Goal: Check status: Check status

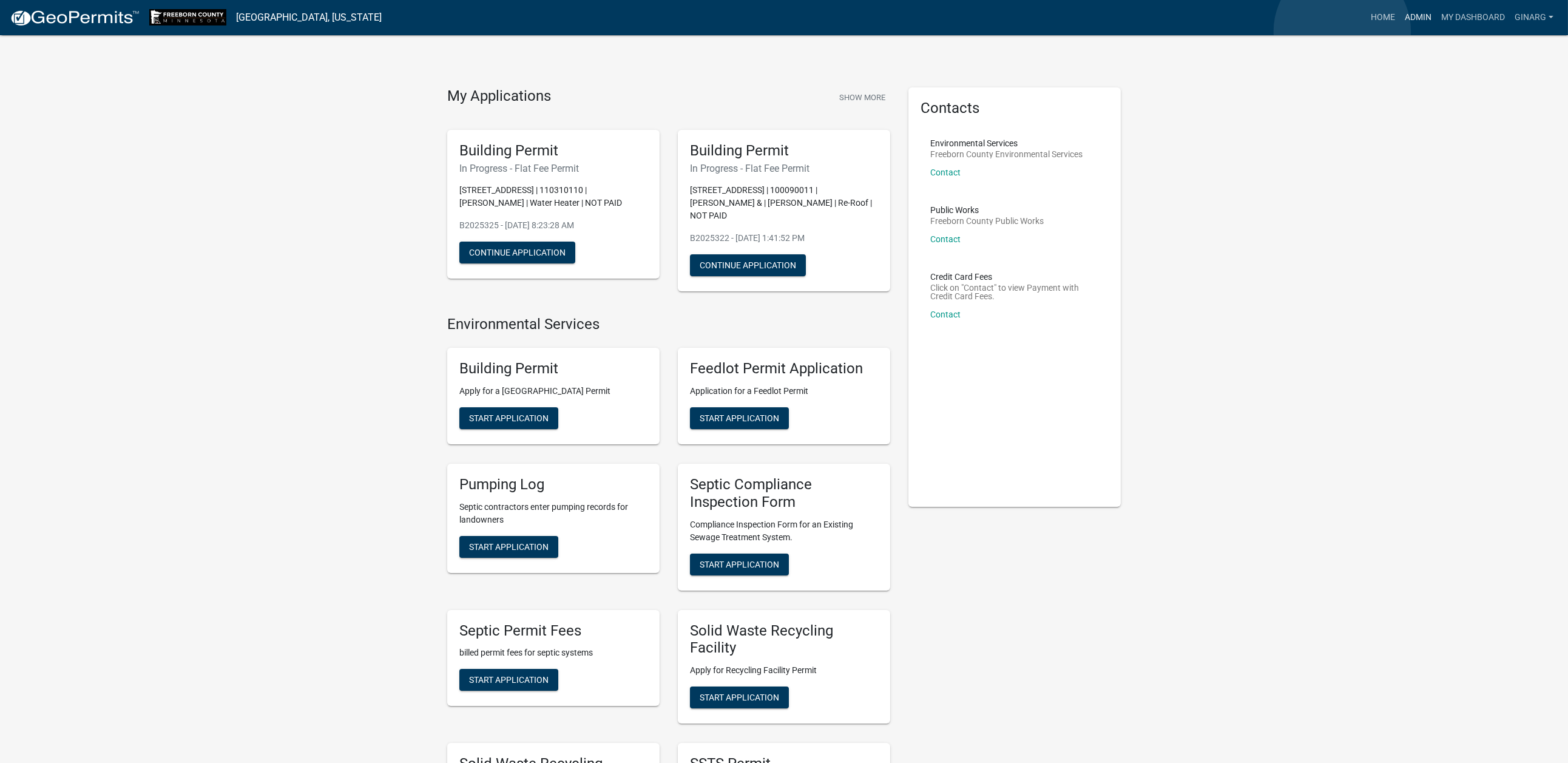
click at [1400, 29] on link "Admin" at bounding box center [1419, 17] width 37 height 23
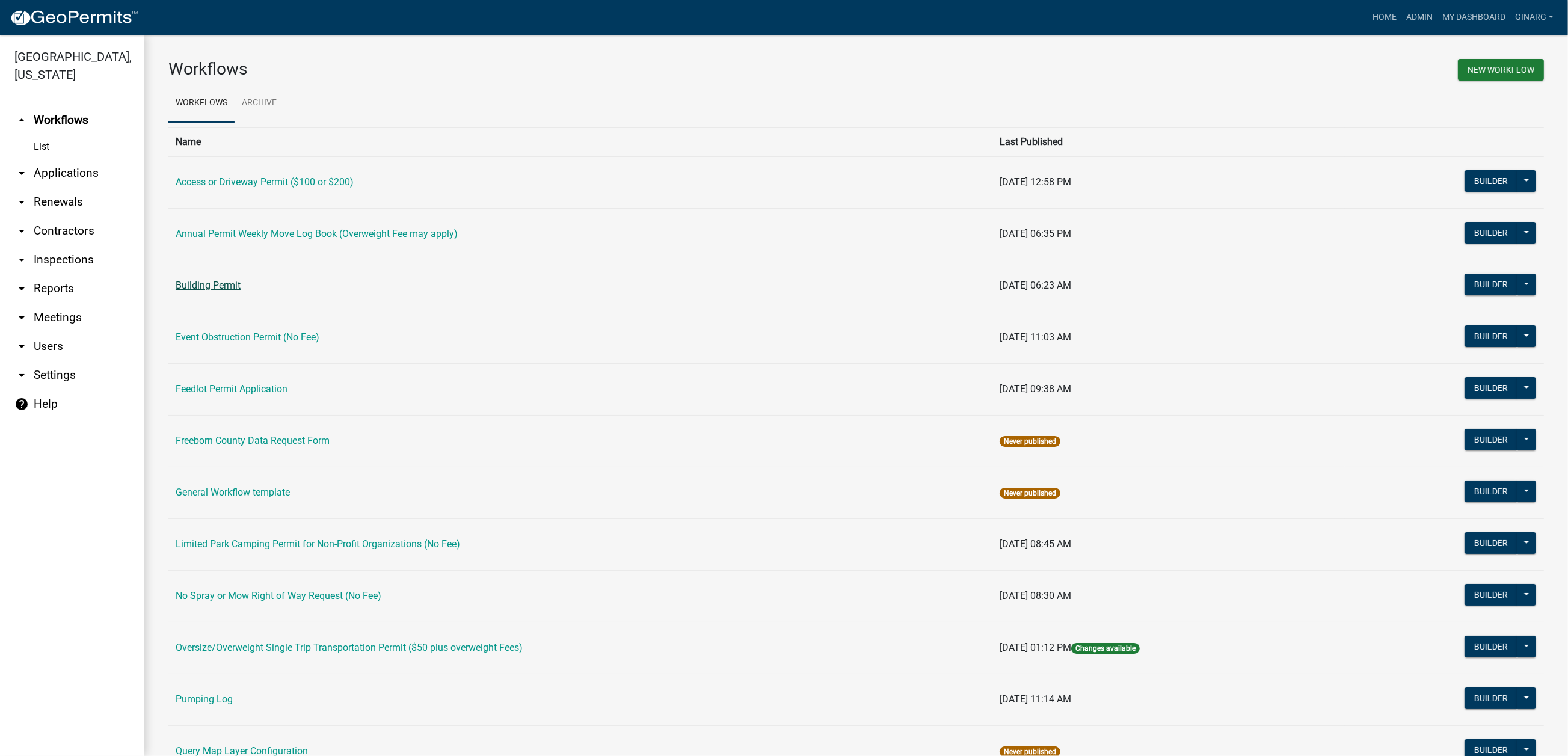
click at [225, 291] on link "Building Permit" at bounding box center [208, 285] width 65 height 12
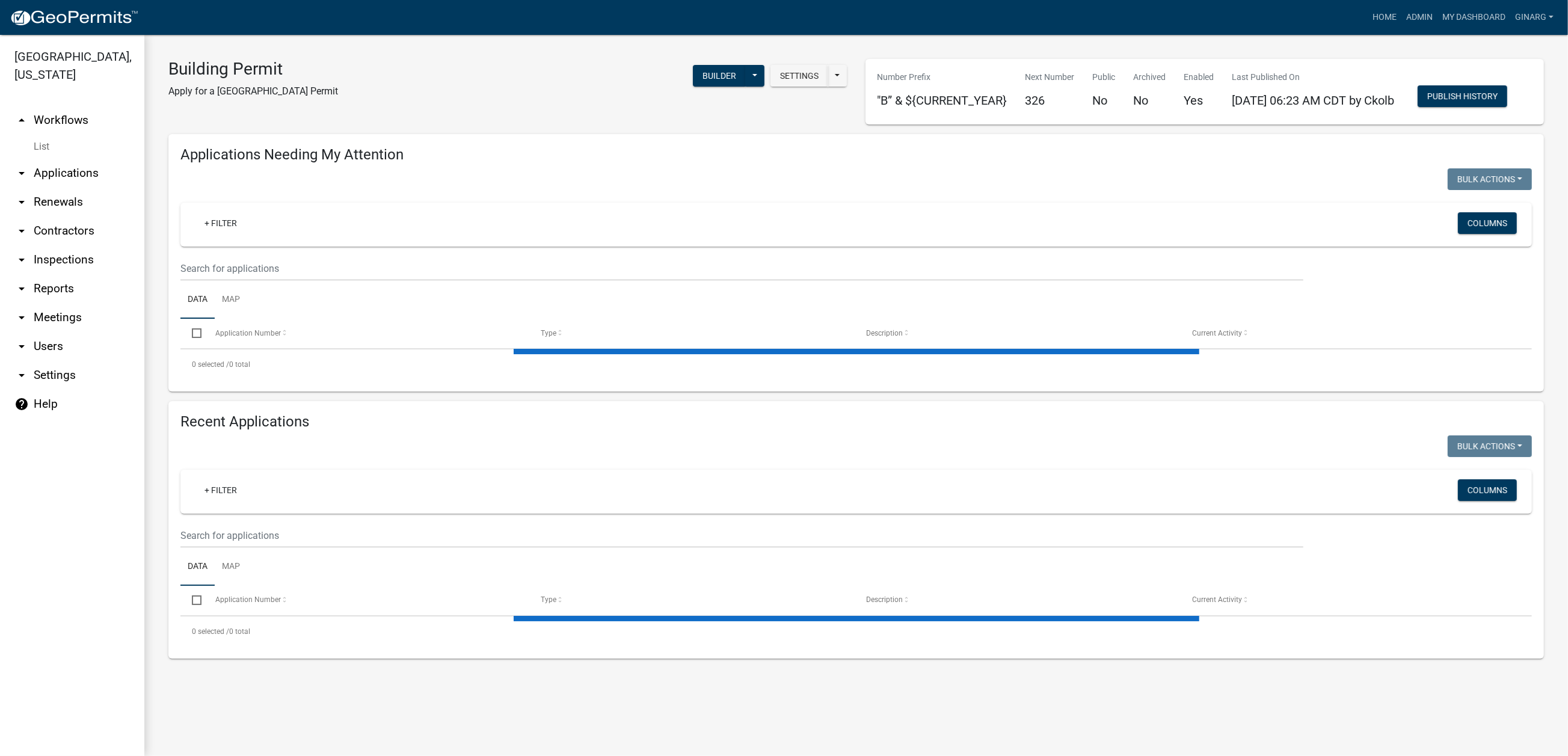
select select "3: 100"
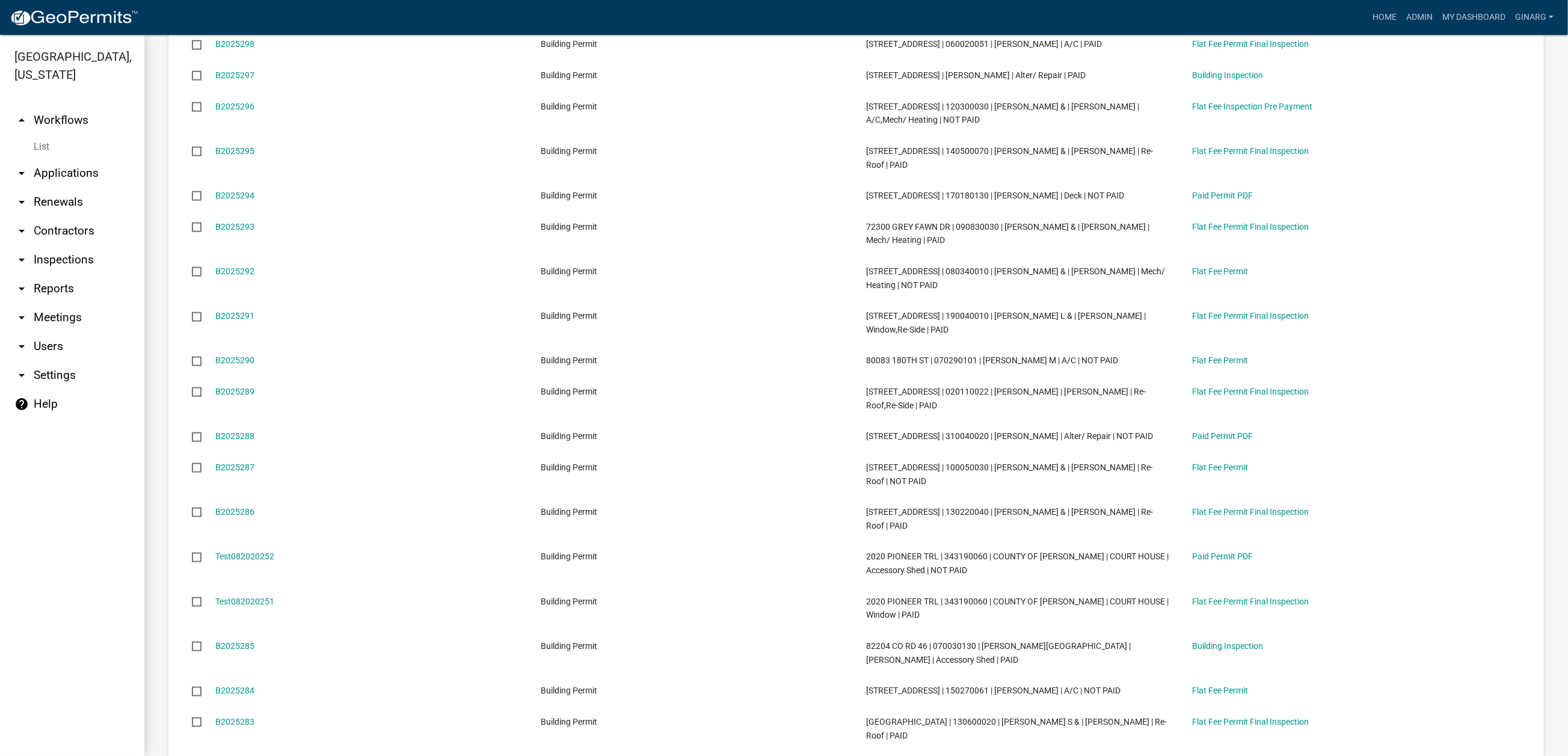
scroll to position [2075, 0]
